Goal: Task Accomplishment & Management: Manage account settings

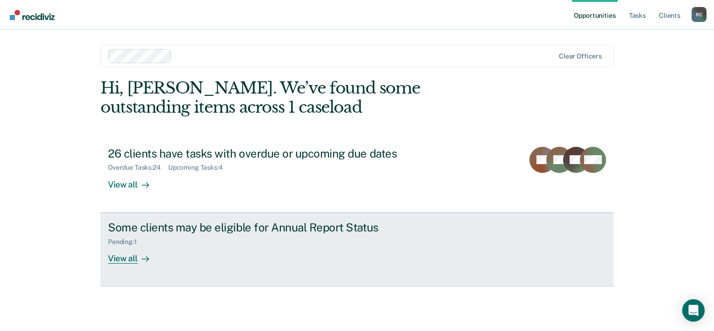
click at [126, 257] on div "View all" at bounding box center [134, 254] width 52 height 18
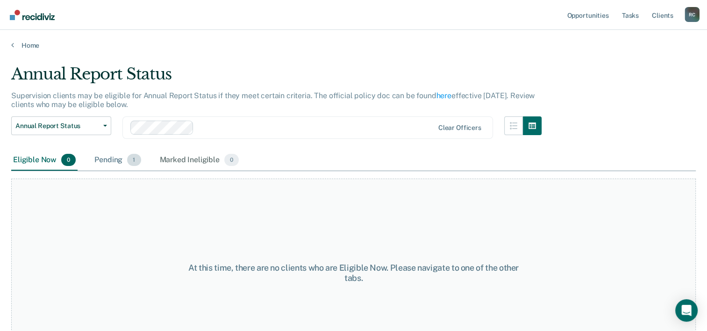
click at [109, 160] on div "Pending 1" at bounding box center [117, 160] width 50 height 21
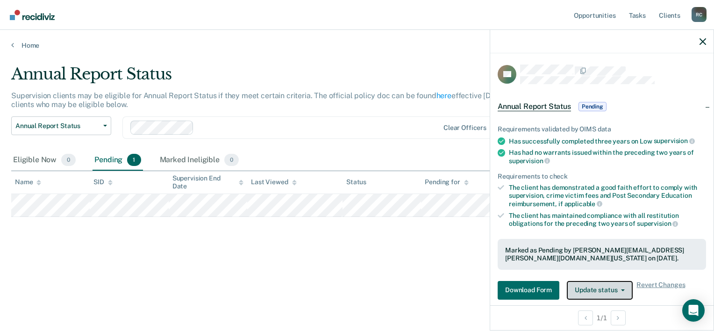
click at [613, 289] on button "Update status" at bounding box center [600, 290] width 66 height 19
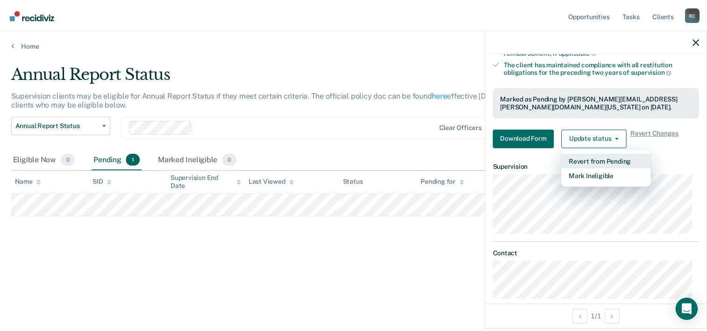
scroll to position [152, 0]
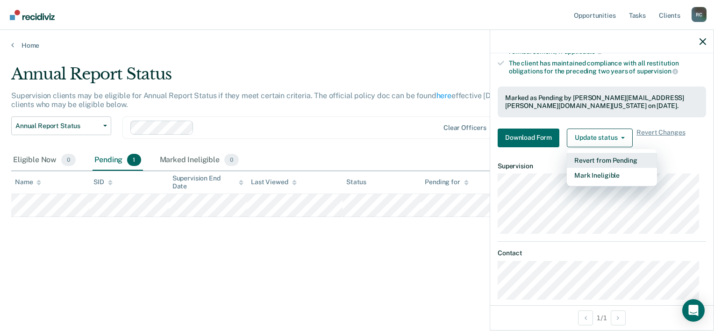
click at [615, 159] on button "Revert from Pending" at bounding box center [612, 160] width 90 height 15
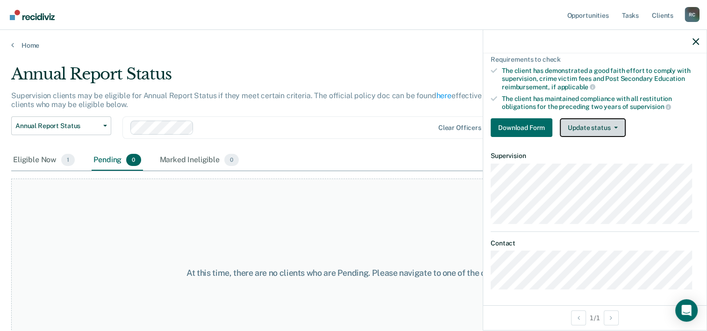
click at [614, 128] on button "Update status" at bounding box center [593, 127] width 66 height 19
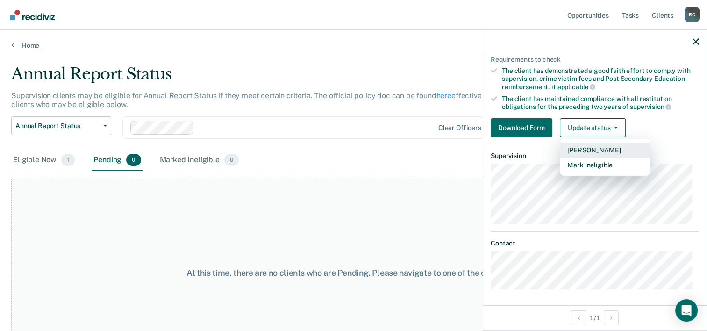
click at [594, 148] on button "[PERSON_NAME]" at bounding box center [605, 149] width 90 height 15
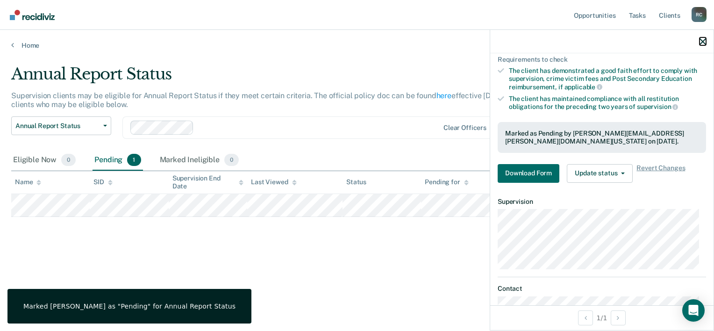
click at [704, 41] on icon "button" at bounding box center [702, 41] width 7 height 7
